Goal: Communication & Community: Answer question/provide support

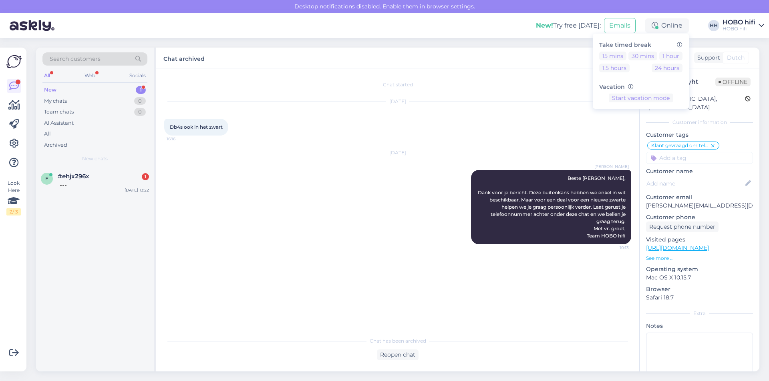
click at [72, 161] on div "New chats" at bounding box center [94, 158] width 105 height 7
click at [106, 181] on div at bounding box center [103, 183] width 91 height 7
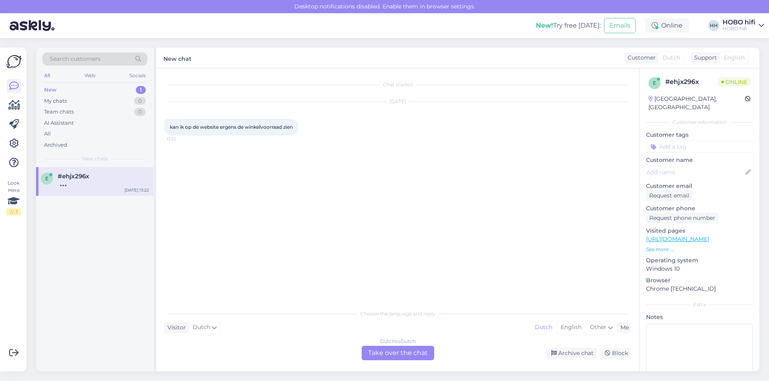
click at [415, 351] on div "Dutch to Dutch Take over the chat" at bounding box center [397, 353] width 72 height 14
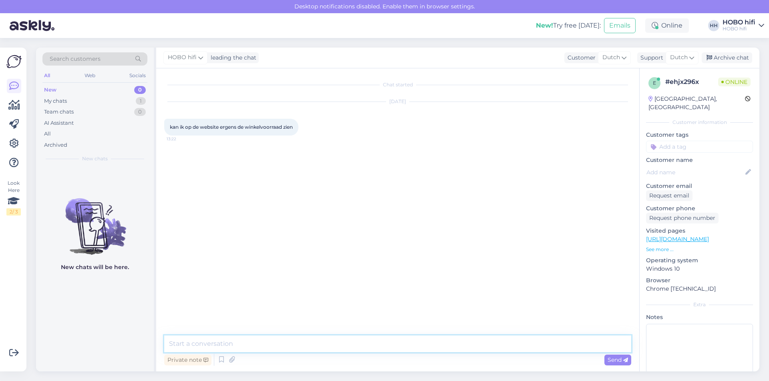
click at [218, 346] on textarea at bounding box center [397, 344] width 467 height 17
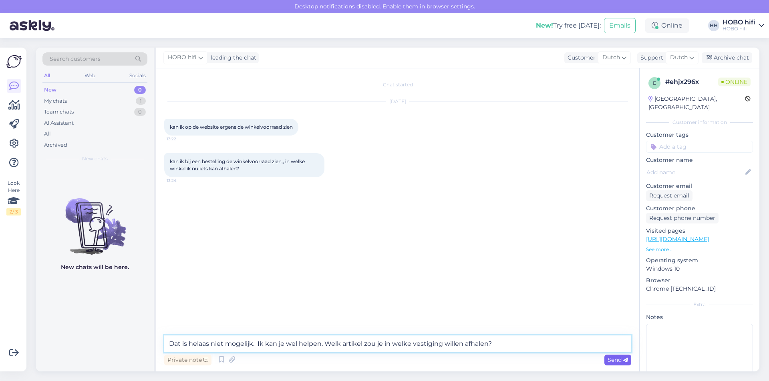
type textarea "Dat is helaas niet mogelijk. Ik kan je wel helpen. Welk artikel zou je in welke…"
click at [616, 359] on span "Send" at bounding box center [617, 360] width 20 height 7
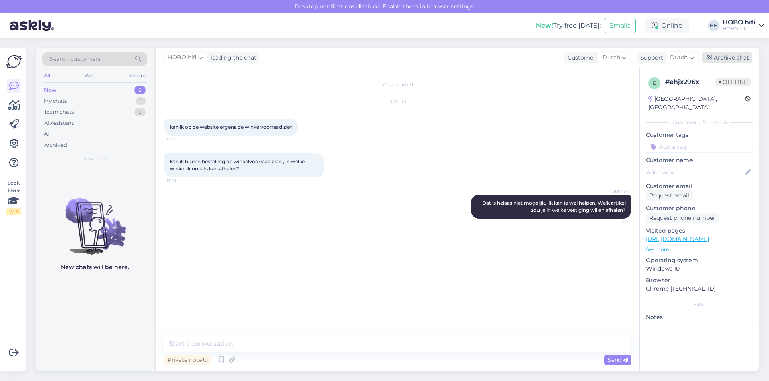
click at [731, 58] on div "Archive chat" at bounding box center [726, 57] width 50 height 11
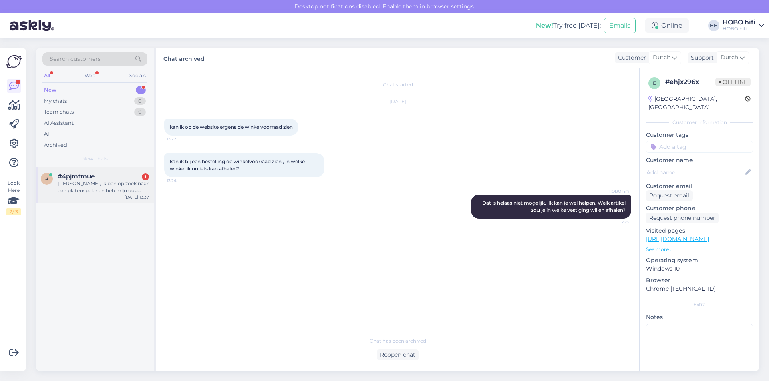
click at [121, 191] on div "[PERSON_NAME], ik ben op zoek naar een platenspeler en heb mijn oog laten valle…" at bounding box center [103, 187] width 91 height 14
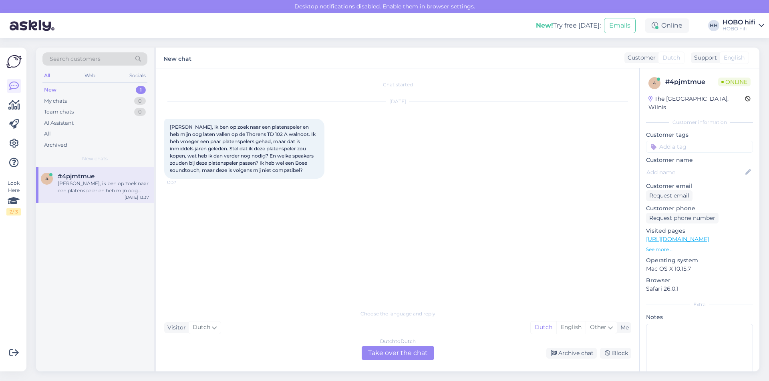
click at [402, 355] on div "Dutch to Dutch Take over the chat" at bounding box center [397, 353] width 72 height 14
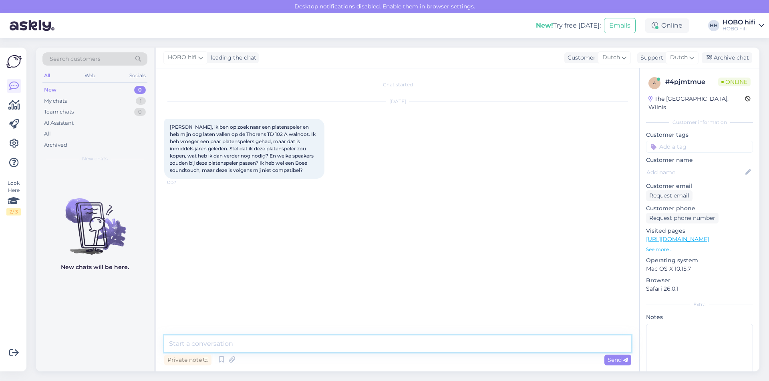
click at [256, 339] on textarea at bounding box center [397, 344] width 467 height 17
type textarea "Goedemiddag, zou ik je even mogen bellen? Dat praat makkelijker."
click at [621, 361] on span "Send" at bounding box center [617, 360] width 20 height 7
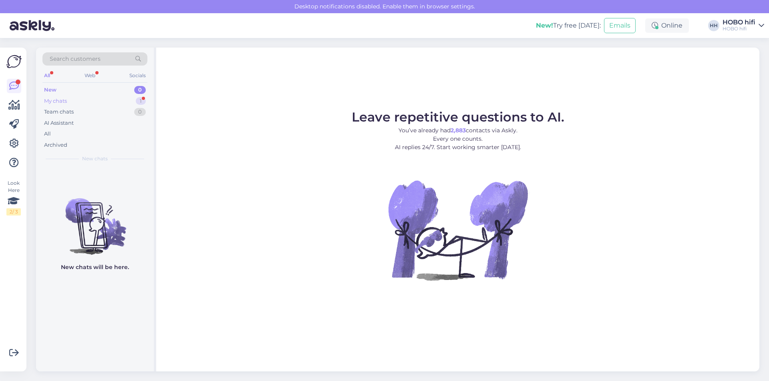
click at [69, 101] on div "My chats 1" at bounding box center [94, 101] width 105 height 11
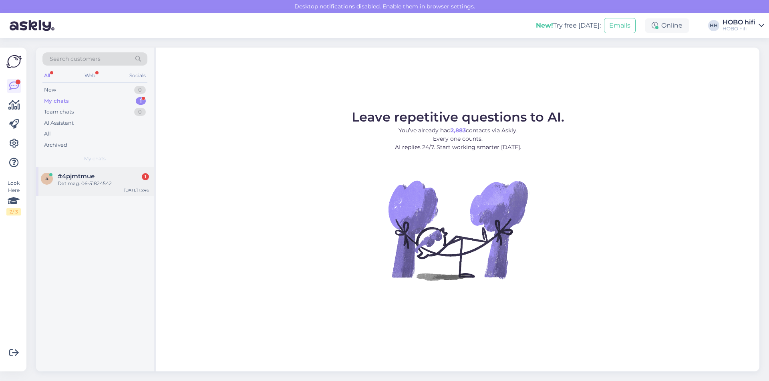
click at [69, 188] on div "4 #4pjmtmue 1 Dat mag. 06-51824542 Oct 1 13:46" at bounding box center [95, 181] width 118 height 29
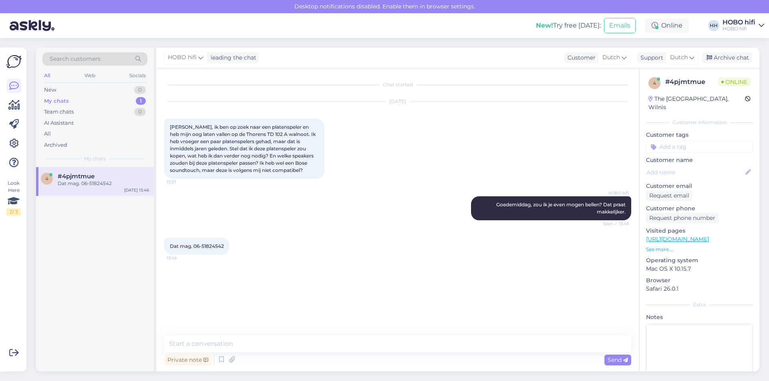
click at [689, 141] on input at bounding box center [699, 147] width 107 height 12
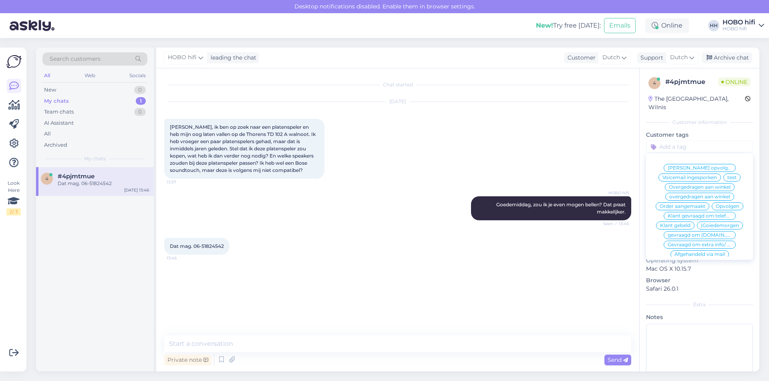
click at [690, 227] on span "Klant gebeld" at bounding box center [675, 225] width 30 height 5
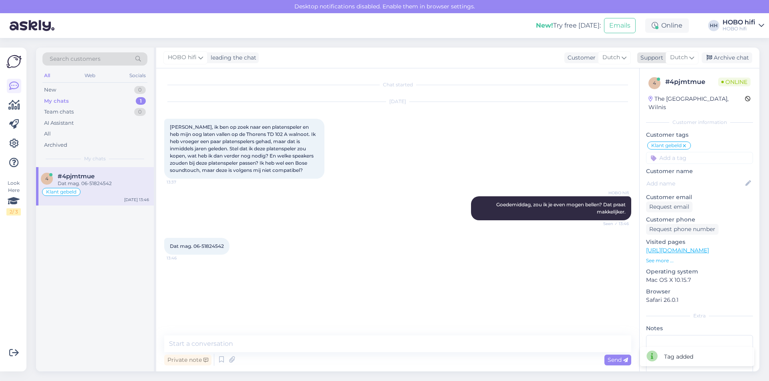
click at [735, 60] on div "Archive chat" at bounding box center [726, 57] width 50 height 11
